Goal: Navigation & Orientation: Find specific page/section

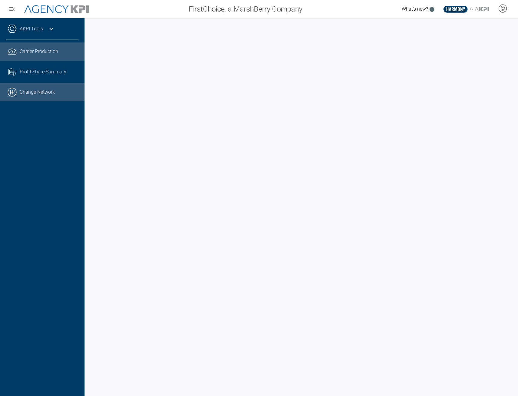
click at [35, 92] on link ".cls-1{fill:none;stroke:#000;stroke-linecap:round;stroke-linejoin:round;stroke-…" at bounding box center [42, 92] width 85 height 18
click at [507, 11] on icon at bounding box center [502, 8] width 9 height 9
click at [505, 10] on icon at bounding box center [502, 8] width 9 height 9
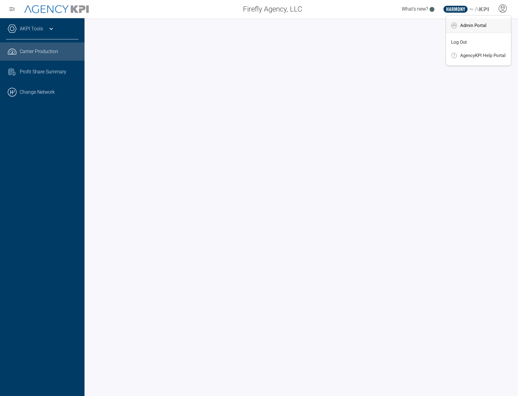
click at [485, 26] on span "Admin Portal" at bounding box center [473, 25] width 26 height 5
click at [507, 8] on icon at bounding box center [503, 9] width 8 height 8
